Goal: Task Accomplishment & Management: Use online tool/utility

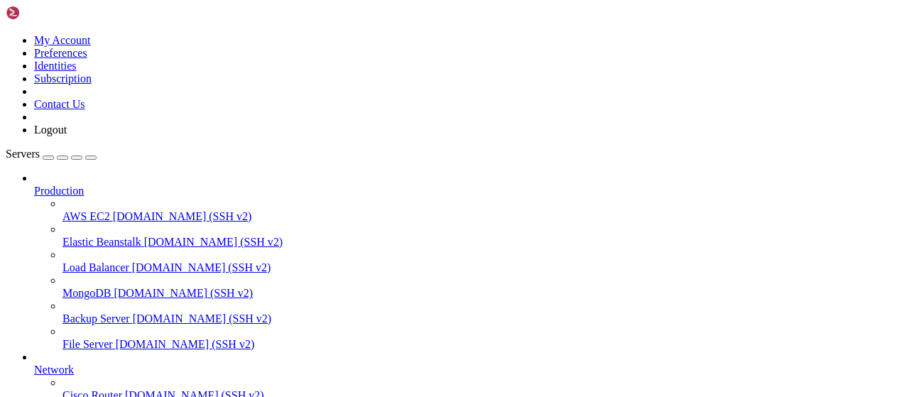
scroll to position [288, 0]
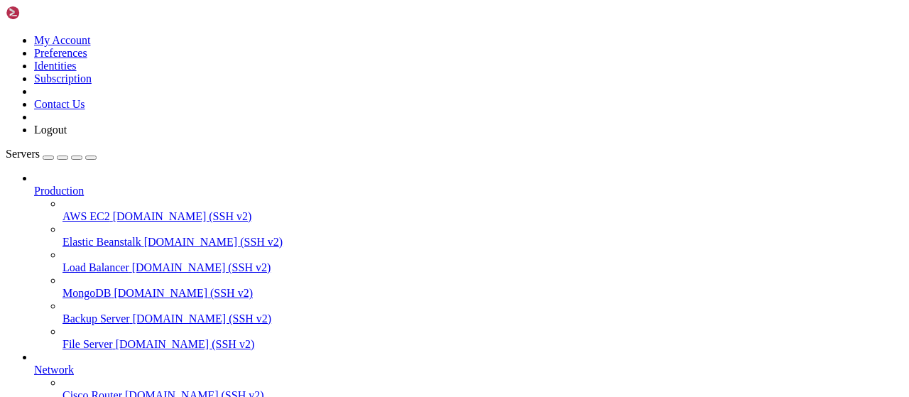
drag, startPoint x: 596, startPoint y: 213, endPoint x: 571, endPoint y: 209, distance: 24.5
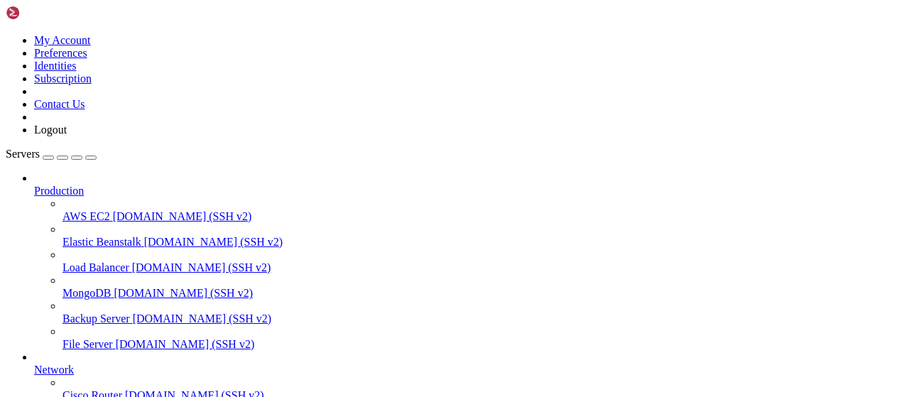
scroll to position [886, 0]
drag, startPoint x: 317, startPoint y: 50, endPoint x: 154, endPoint y: 51, distance: 162.6
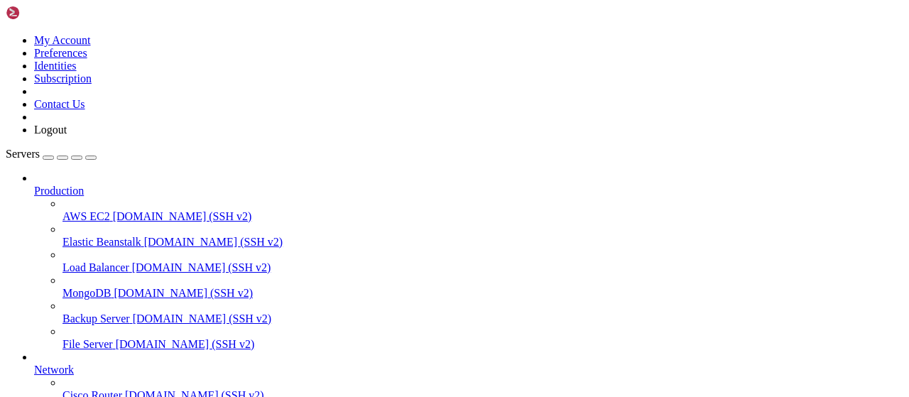
drag, startPoint x: 324, startPoint y: 50, endPoint x: 229, endPoint y: 69, distance: 97.0
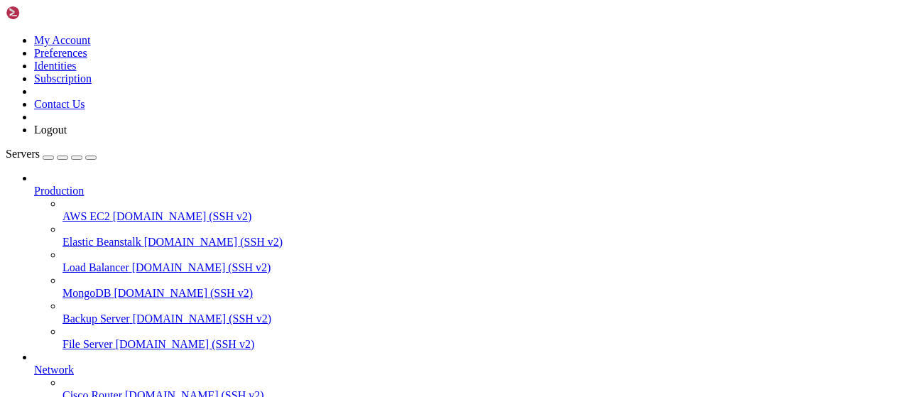
type input "/root/bot-bypass"
drag, startPoint x: 323, startPoint y: 52, endPoint x: 158, endPoint y: 53, distance: 164.7
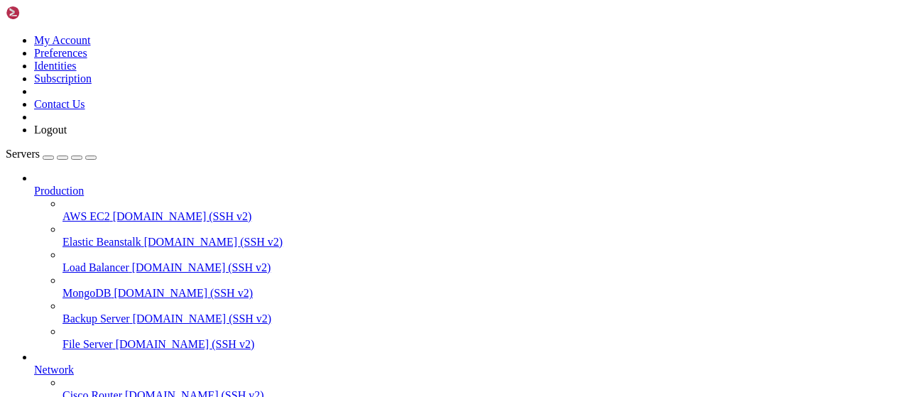
scroll to position [640, 0]
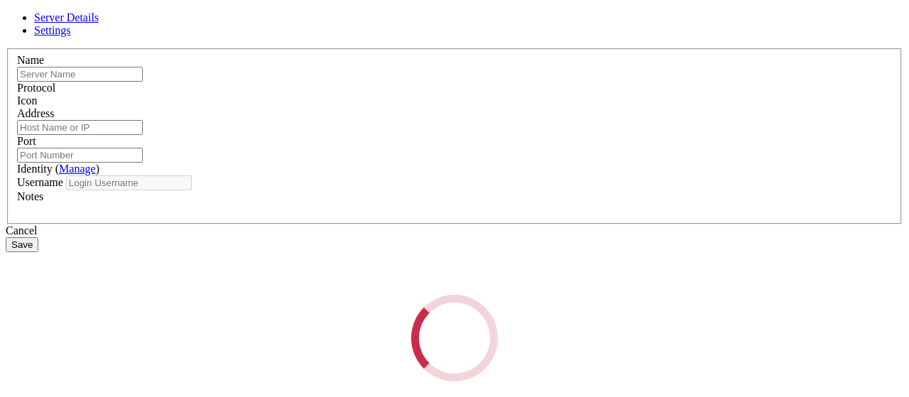
type input "apibypass"
type input "[TECHNICAL_ID]"
type input "22"
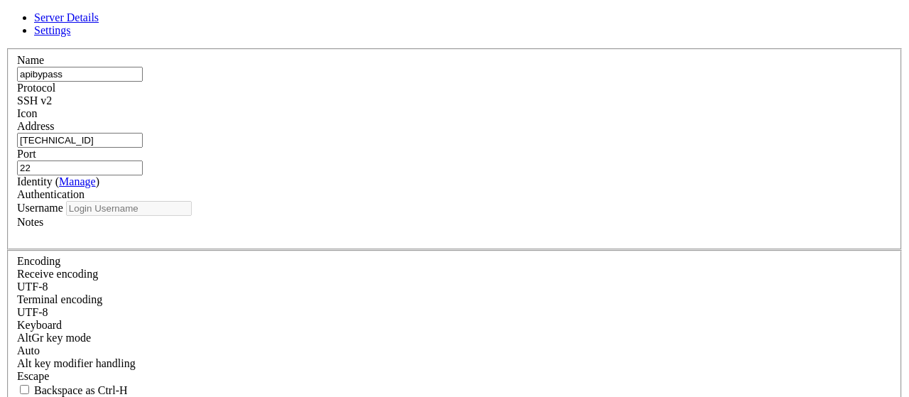
type input "root"
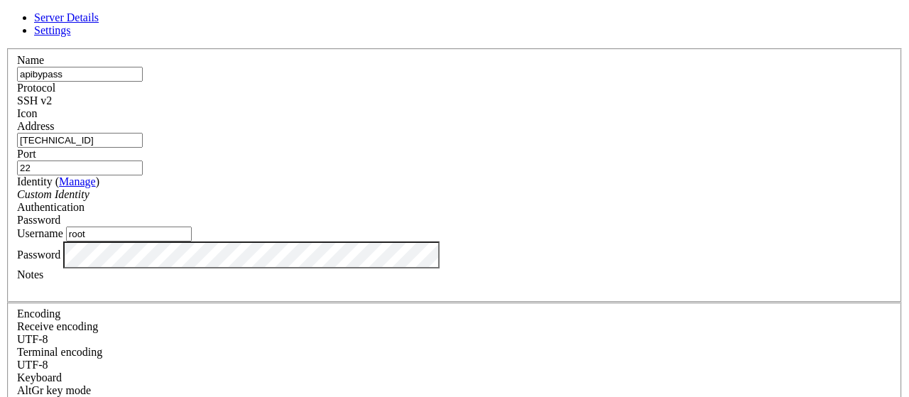
drag, startPoint x: 337, startPoint y: 146, endPoint x: 209, endPoint y: 148, distance: 128.5
click at [143, 148] on input "[TECHNICAL_ID]" at bounding box center [80, 140] width 126 height 15
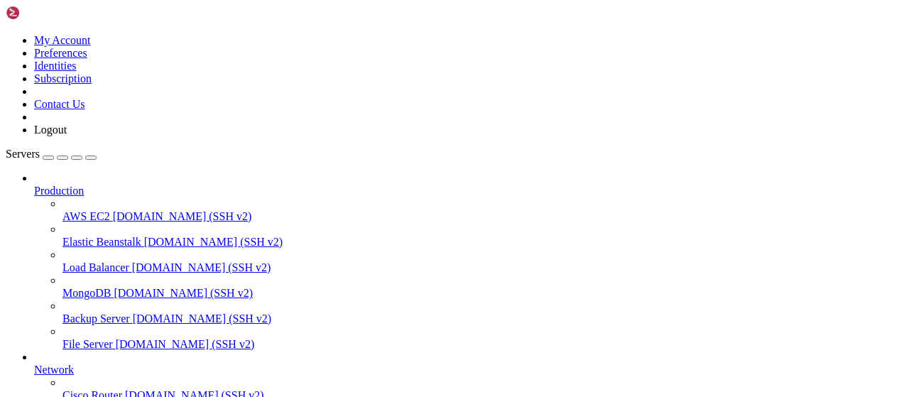
drag, startPoint x: 366, startPoint y: 141, endPoint x: 328, endPoint y: 140, distance: 38.3
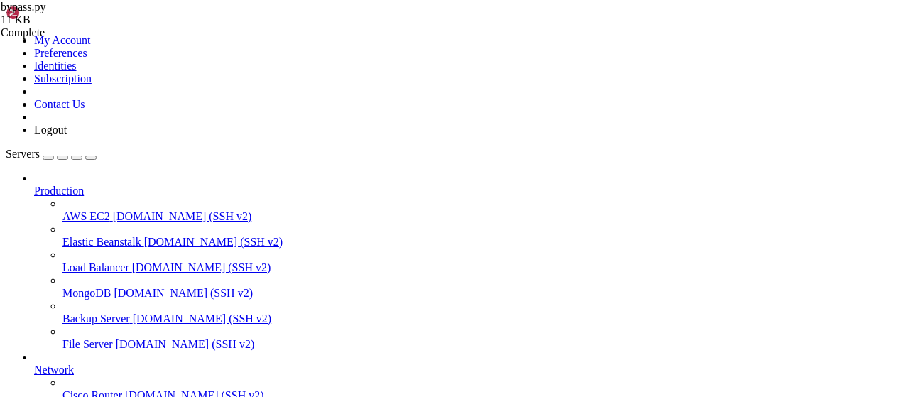
type textarea "API_2_URL = "[URL][TECHNICAL_ID]""
drag, startPoint x: 872, startPoint y: 50, endPoint x: 708, endPoint y: 60, distance: 164.2
